Goal: Information Seeking & Learning: Learn about a topic

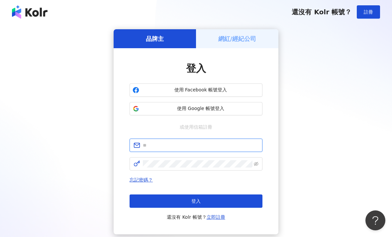
type input "*"
type input "**********"
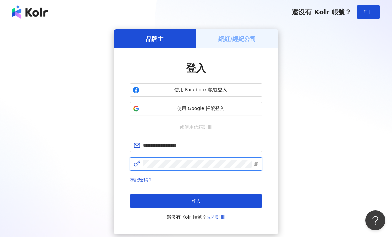
click at [196, 201] on button "登入" at bounding box center [196, 201] width 133 height 13
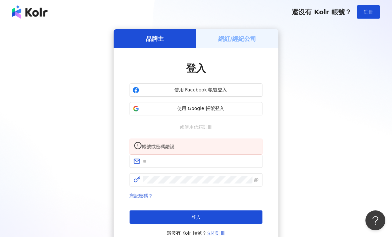
click at [160, 92] on span "使用 Facebook 帳號登入" at bounding box center [201, 90] width 118 height 7
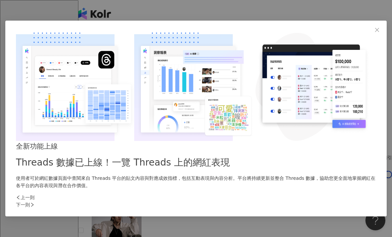
click at [371, 33] on span "Close" at bounding box center [377, 29] width 13 height 5
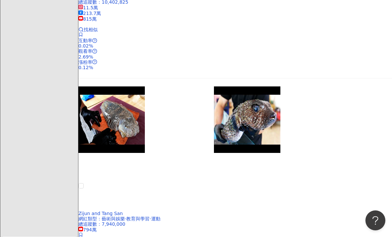
scroll to position [1149, 0]
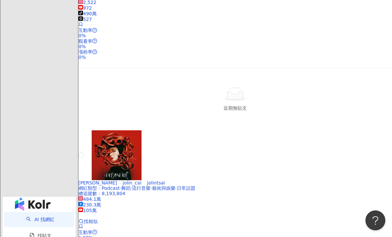
scroll to position [1142, 0]
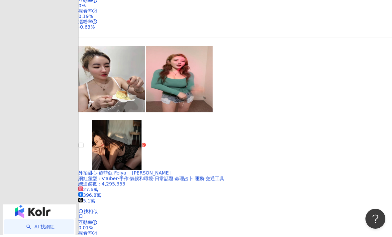
scroll to position [1169, 0]
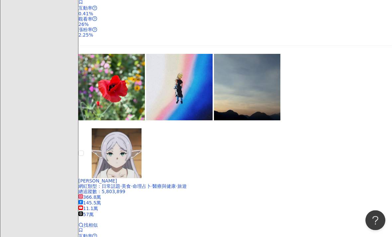
scroll to position [1098, 0]
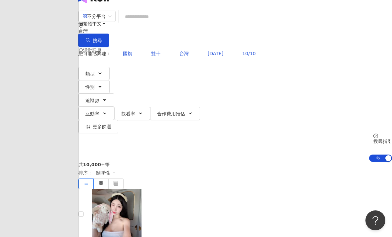
scroll to position [0, 0]
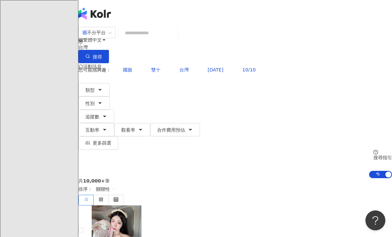
click at [103, 87] on icon "button" at bounding box center [99, 89] width 5 height 5
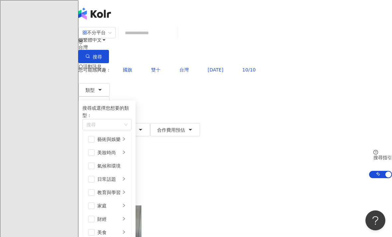
scroll to position [25, 0]
click at [121, 202] on div "家庭" at bounding box center [108, 205] width 23 height 7
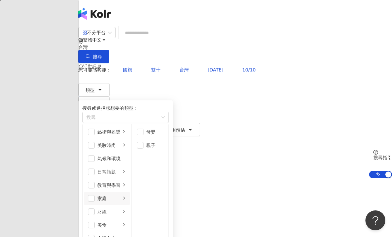
click at [95, 195] on span "button" at bounding box center [91, 198] width 7 height 7
click at [109, 50] on button "搜尋" at bounding box center [93, 56] width 31 height 13
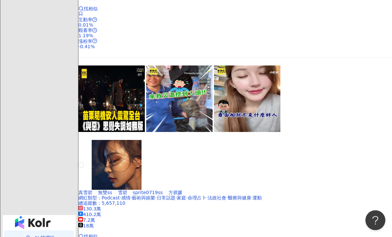
scroll to position [1148, 0]
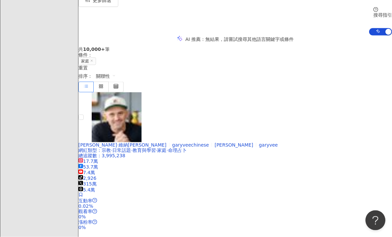
scroll to position [0, 0]
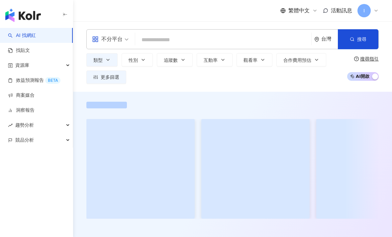
click at [374, 8] on icon at bounding box center [376, 10] width 5 height 5
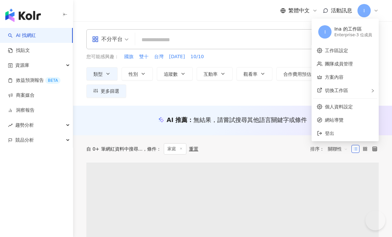
click at [373, 14] on div "I" at bounding box center [368, 10] width 21 height 13
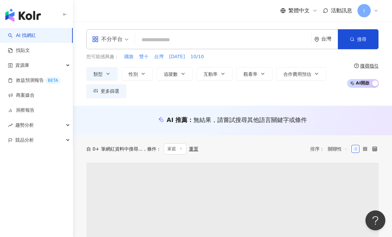
scroll to position [36, 0]
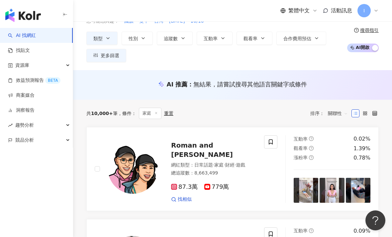
click at [379, 11] on icon at bounding box center [376, 10] width 5 height 5
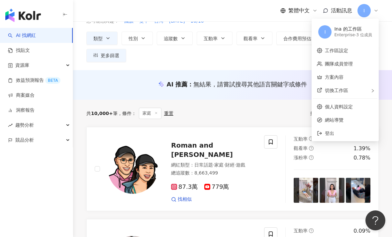
click at [375, 13] on div "I" at bounding box center [368, 10] width 21 height 13
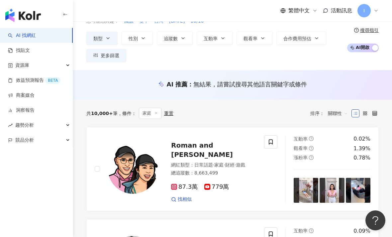
click at [379, 13] on icon at bounding box center [376, 10] width 5 height 5
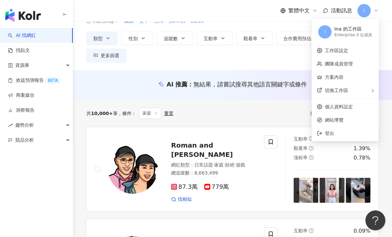
click at [372, 12] on div "I" at bounding box center [368, 10] width 21 height 13
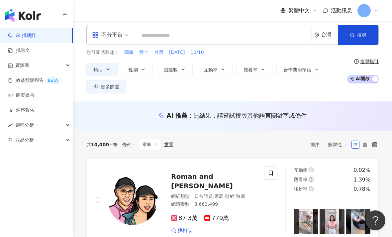
scroll to position [0, 0]
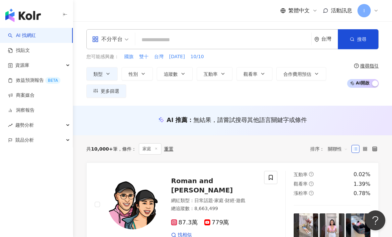
click at [228, 40] on input "search" at bounding box center [223, 40] width 171 height 13
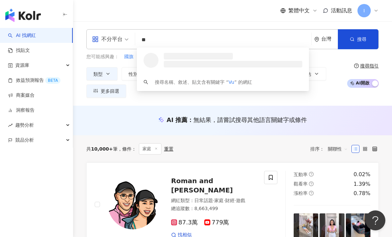
type input "*"
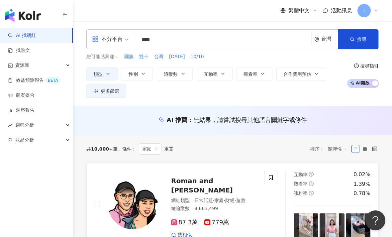
type input "****"
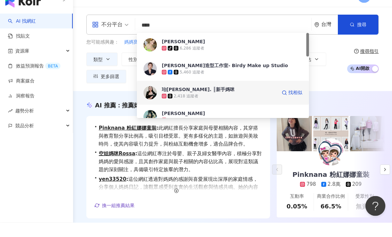
click at [187, 101] on div "珆[PERSON_NAME]. ║新手媽咪" at bounding box center [198, 104] width 73 height 7
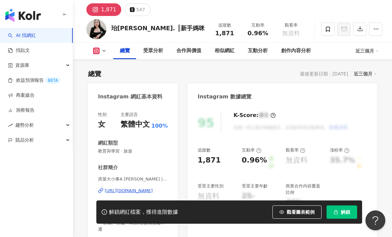
scroll to position [40, 0]
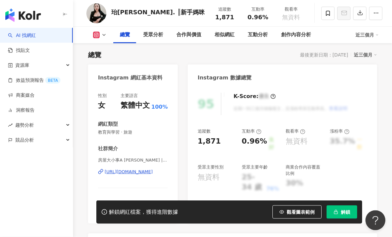
click at [148, 174] on div "[URL][DOMAIN_NAME]" at bounding box center [129, 172] width 48 height 6
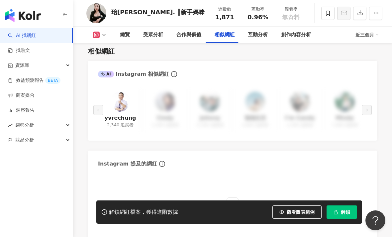
scroll to position [1102, 0]
click at [26, 66] on span "資源庫" at bounding box center [22, 65] width 14 height 15
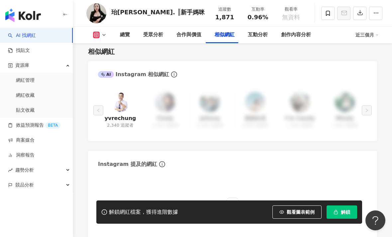
click at [30, 92] on link "網紅收藏" at bounding box center [25, 95] width 19 height 7
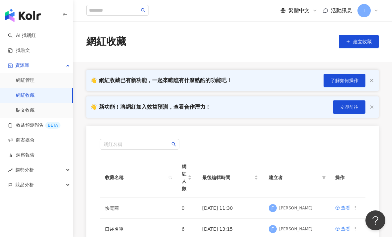
click at [32, 94] on link "網紅收藏" at bounding box center [25, 95] width 19 height 7
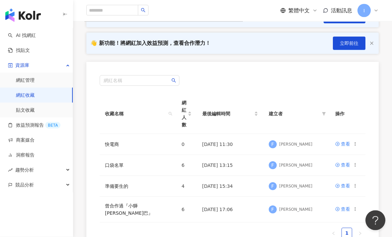
scroll to position [71, 0]
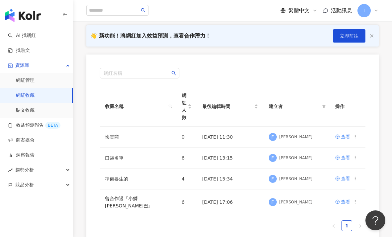
click at [341, 177] on div "查看" at bounding box center [345, 178] width 9 height 7
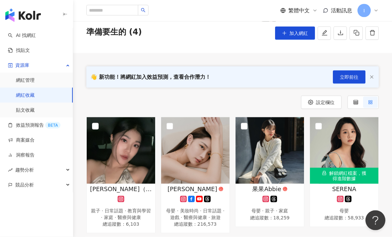
scroll to position [24, 0]
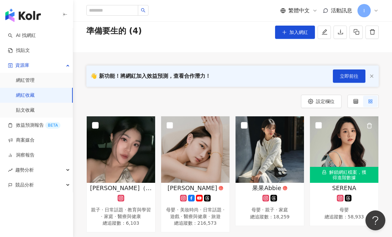
click at [334, 166] on img at bounding box center [344, 149] width 68 height 67
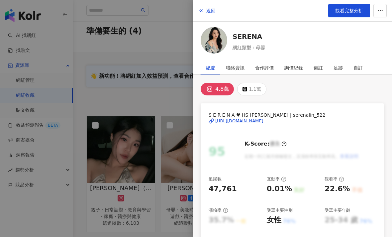
click at [346, 8] on span "觀看完整分析" at bounding box center [350, 10] width 28 height 5
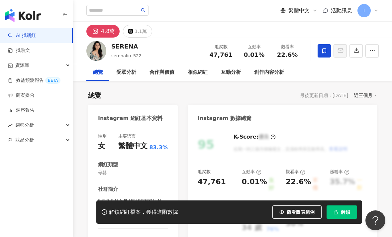
scroll to position [28, 0]
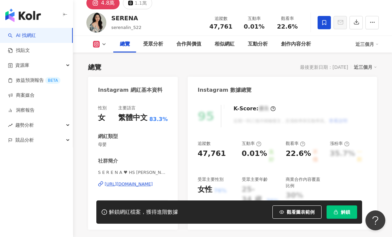
click at [343, 215] on span "解鎖" at bounding box center [345, 211] width 9 height 5
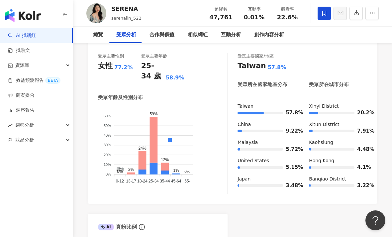
scroll to position [13, 0]
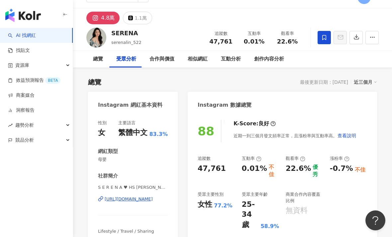
click at [66, 65] on div "資源庫" at bounding box center [36, 65] width 73 height 15
click at [33, 94] on link "網紅收藏" at bounding box center [25, 95] width 19 height 7
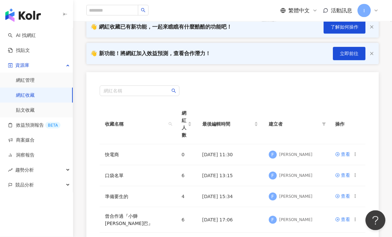
scroll to position [54, 0]
click at [345, 196] on div "查看" at bounding box center [345, 196] width 9 height 7
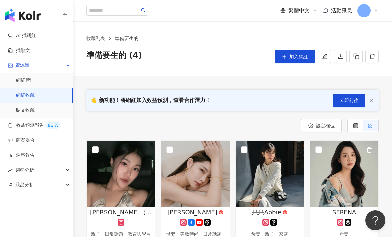
click at [342, 182] on img at bounding box center [344, 174] width 68 height 67
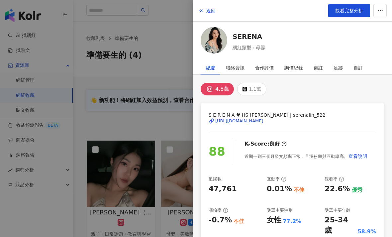
click at [349, 13] on span "觀看完整分析" at bounding box center [350, 10] width 28 height 5
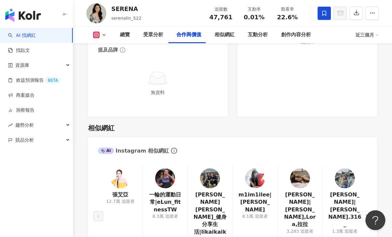
scroll to position [1106, 0]
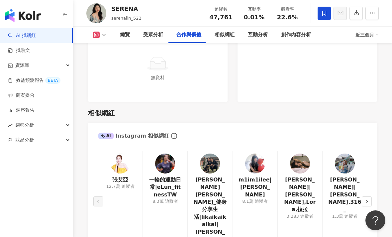
click at [363, 197] on button "button" at bounding box center [367, 202] width 10 height 10
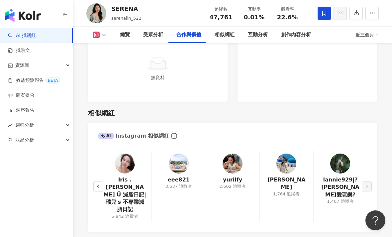
click at [103, 176] on link "Iris .Chen Ü 減脂日記|瑞兒's 不專業減脂日記" at bounding box center [124, 194] width 43 height 37
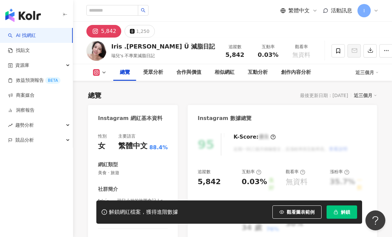
scroll to position [26, 0]
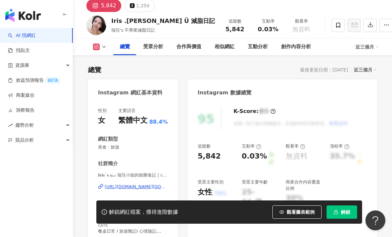
click at [384, 24] on icon "button" at bounding box center [387, 25] width 6 height 6
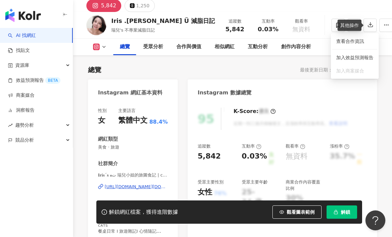
click at [391, 47] on div "總覽 受眾分析 合作與價值 相似網紅 互動分析 創作內容分析 近三個月" at bounding box center [232, 47] width 319 height 17
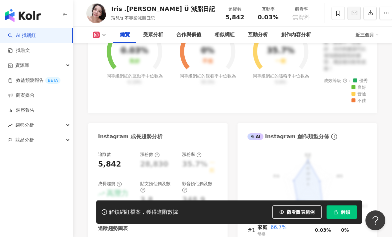
scroll to position [151, 0]
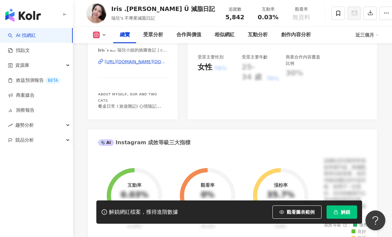
click at [27, 50] on link "找貼文" at bounding box center [19, 50] width 22 height 7
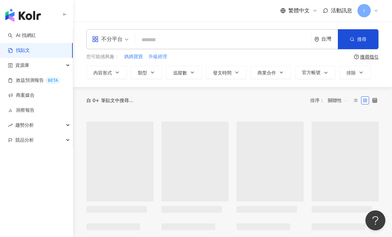
click at [170, 38] on input "search" at bounding box center [223, 40] width 171 height 14
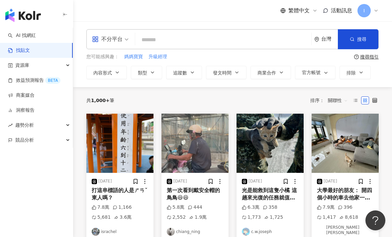
click at [66, 68] on div "資源庫" at bounding box center [36, 65] width 73 height 15
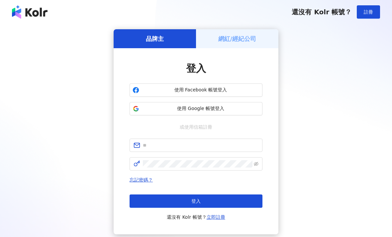
click at [256, 84] on button "使用 Facebook 帳號登入" at bounding box center [196, 89] width 133 height 13
click at [231, 93] on span "使用 Facebook 帳號登入" at bounding box center [201, 90] width 118 height 7
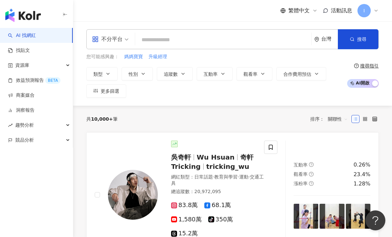
click at [211, 37] on input "search" at bounding box center [223, 40] width 171 height 13
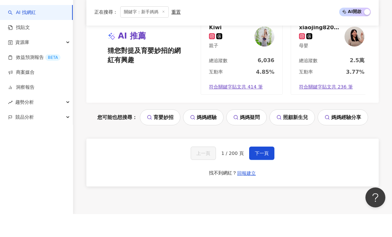
scroll to position [1267, 0]
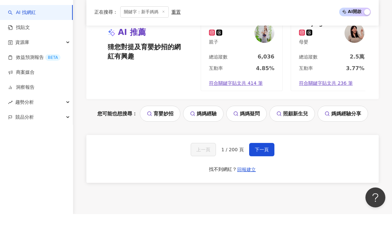
click at [267, 170] on span "下一頁" at bounding box center [262, 172] width 14 height 5
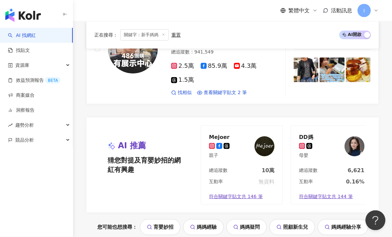
scroll to position [1269, 0]
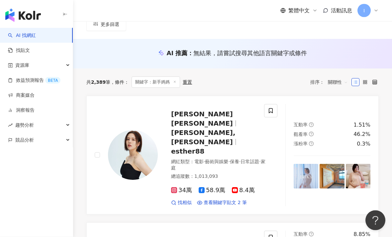
scroll to position [67, 0]
click at [185, 187] on span "34萬" at bounding box center [181, 190] width 21 height 7
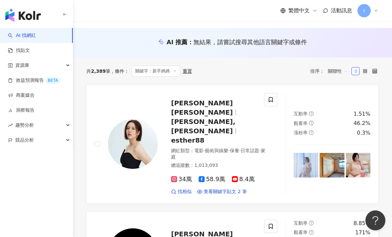
click at [273, 97] on icon at bounding box center [271, 100] width 6 height 6
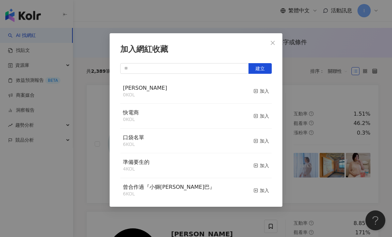
click at [258, 88] on span "button" at bounding box center [256, 90] width 5 height 5
click at [274, 44] on icon "close" at bounding box center [272, 42] width 5 height 5
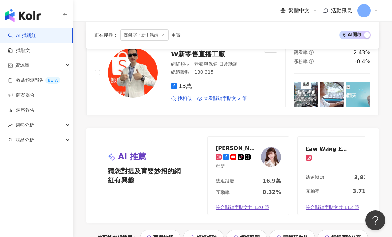
scroll to position [0, 82]
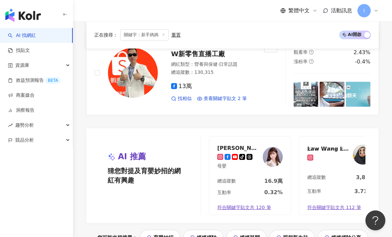
click at [274, 147] on img at bounding box center [273, 157] width 20 height 20
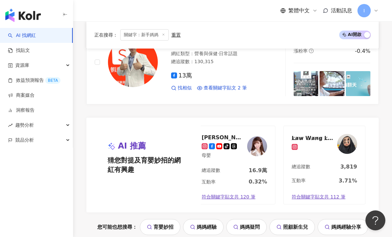
scroll to position [0, 97]
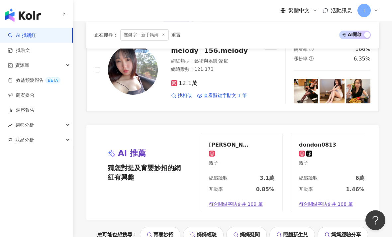
scroll to position [1182, 0]
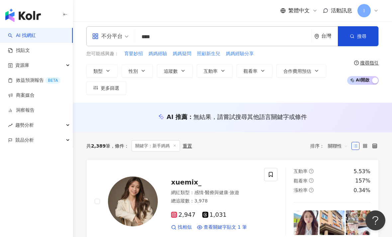
scroll to position [0, 0]
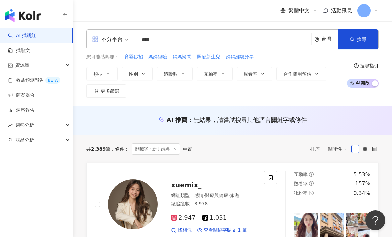
click at [364, 37] on span "搜尋" at bounding box center [361, 39] width 9 height 5
click at [265, 42] on input "****" at bounding box center [223, 40] width 171 height 13
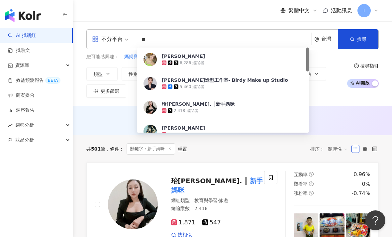
type input "*"
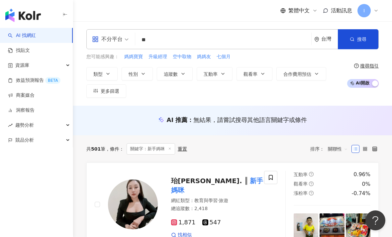
type input "*"
type input "**"
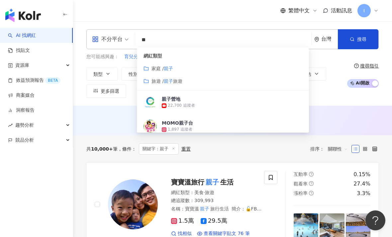
click at [343, 103] on div "不分平台 ** 台灣 搜尋 customizedTag 網紅類型 家庭 / 親子 旅遊 / 親子 旅遊 親子營地 22,700 追蹤者 MOMO親子台 1,8…" at bounding box center [232, 63] width 319 height 84
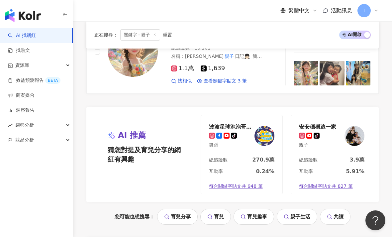
scroll to position [1195, 0]
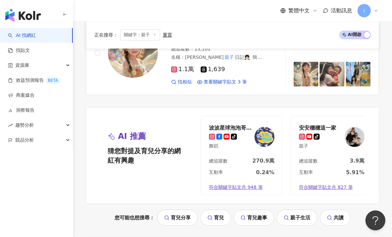
click at [356, 127] on img at bounding box center [355, 137] width 20 height 20
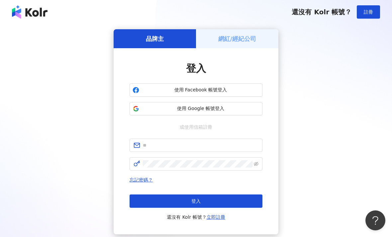
scroll to position [47, 0]
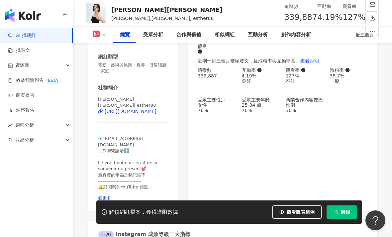
scroll to position [107, 0]
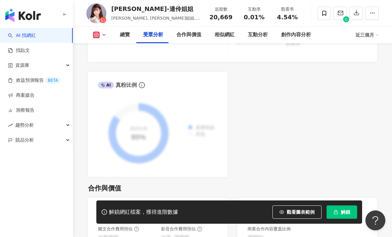
scroll to position [629, 0]
